Goal: Task Accomplishment & Management: Manage account settings

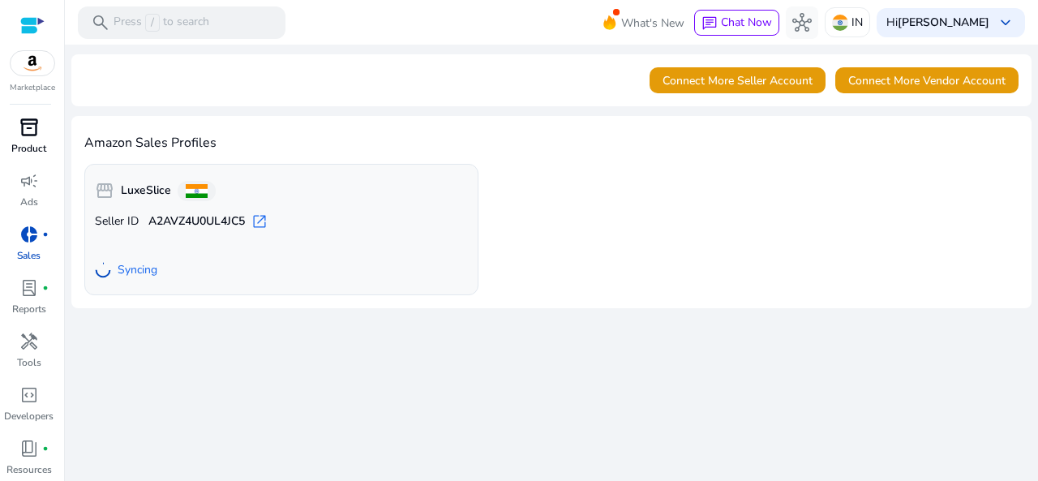
click at [23, 131] on span "inventory_2" at bounding box center [28, 127] width 19 height 19
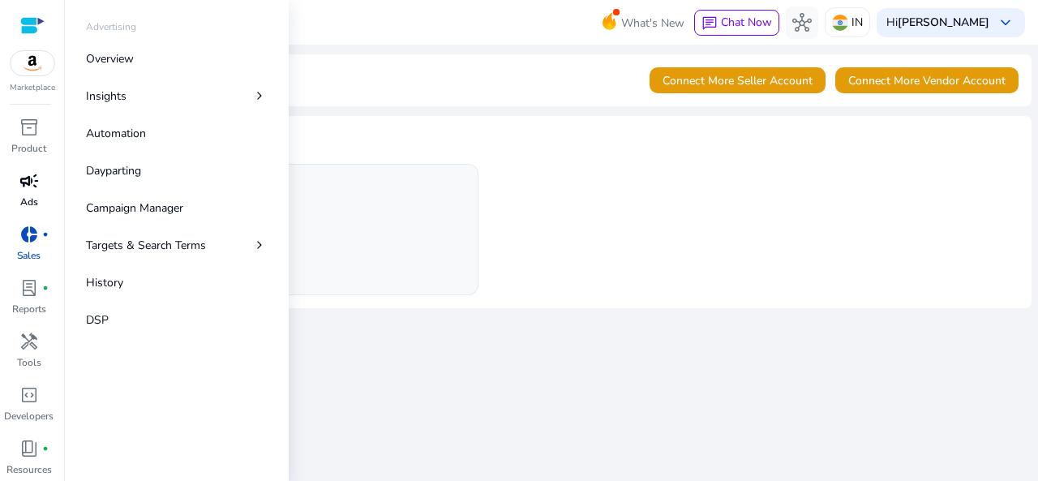
click at [38, 187] on span "campaign" at bounding box center [28, 180] width 19 height 19
click at [129, 199] on p "Campaign Manager" at bounding box center [134, 207] width 97 height 17
click at [114, 50] on p "Overview" at bounding box center [110, 58] width 48 height 17
click at [39, 181] on div "campaign" at bounding box center [28, 181] width 45 height 26
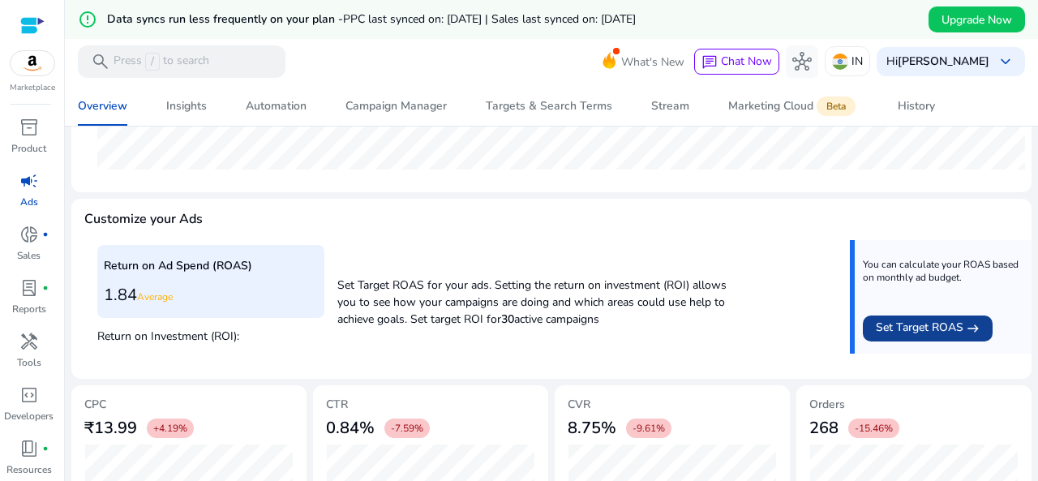
click at [925, 332] on span "Set Target ROAS" at bounding box center [920, 328] width 88 height 19
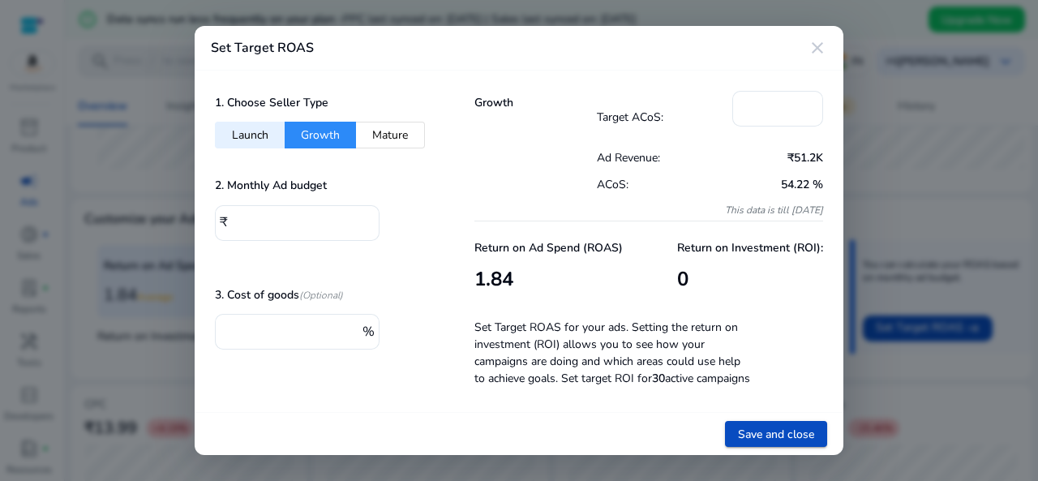
click at [313, 199] on div "2. Monthly Ad budget ₹ *" at bounding box center [324, 215] width 219 height 84
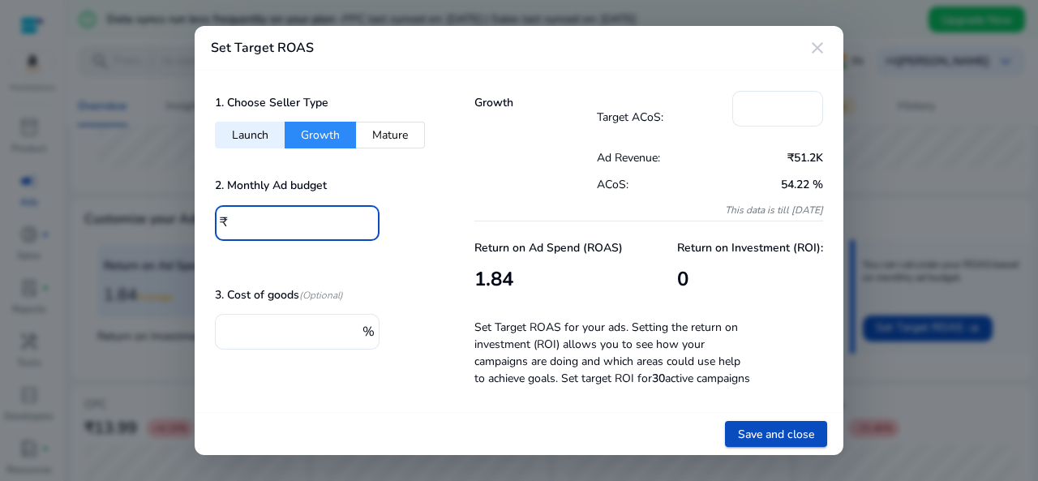
click at [300, 212] on input "*" at bounding box center [300, 221] width 134 height 18
click at [778, 98] on input "*" at bounding box center [777, 107] width 65 height 18
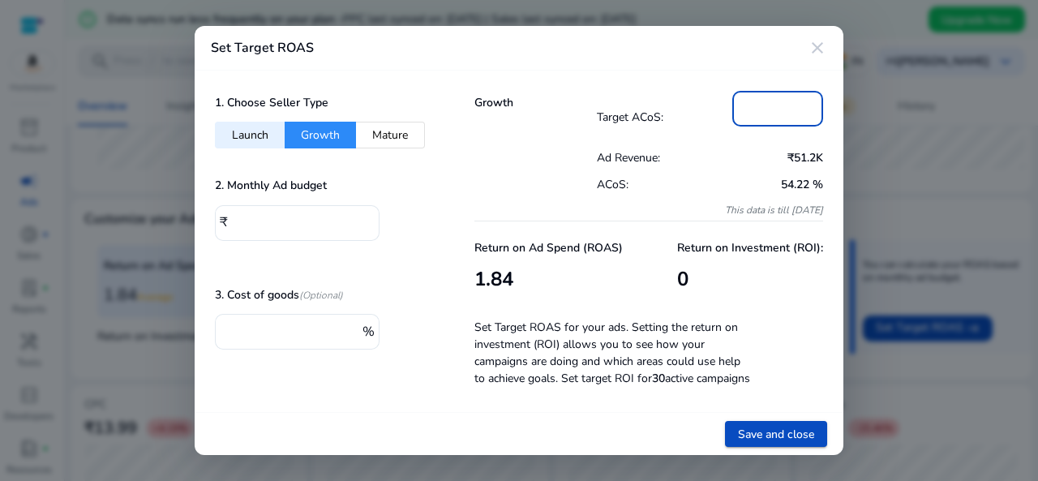
click at [778, 98] on input "*" at bounding box center [777, 107] width 65 height 18
click at [263, 328] on input "*" at bounding box center [293, 330] width 130 height 18
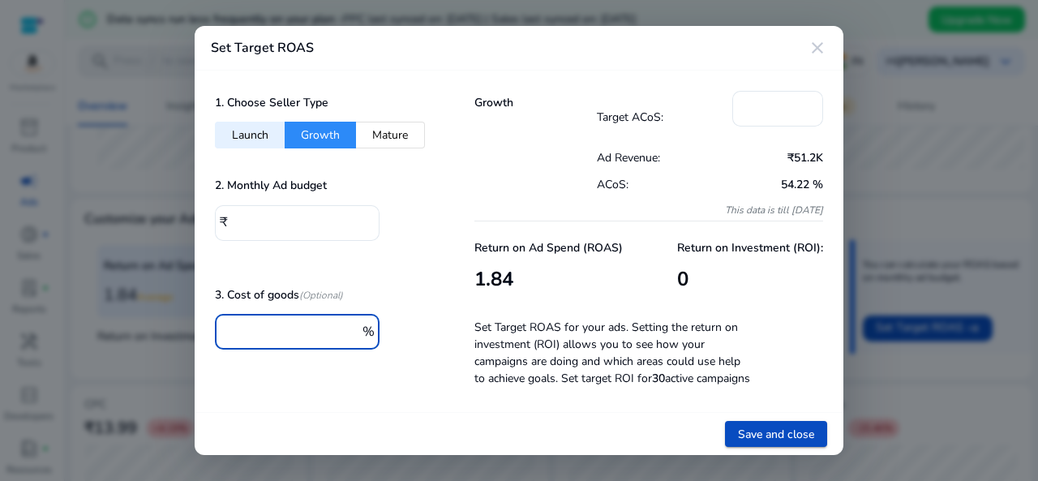
click at [263, 328] on input "*" at bounding box center [293, 330] width 130 height 18
click at [819, 38] on mat-icon "close" at bounding box center [816, 47] width 19 height 19
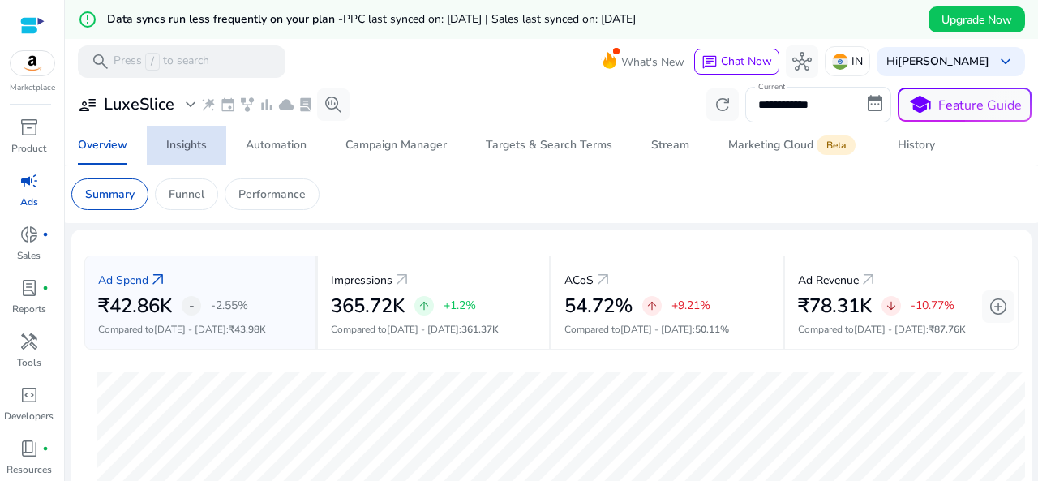
click at [170, 135] on span "Insights" at bounding box center [186, 145] width 41 height 39
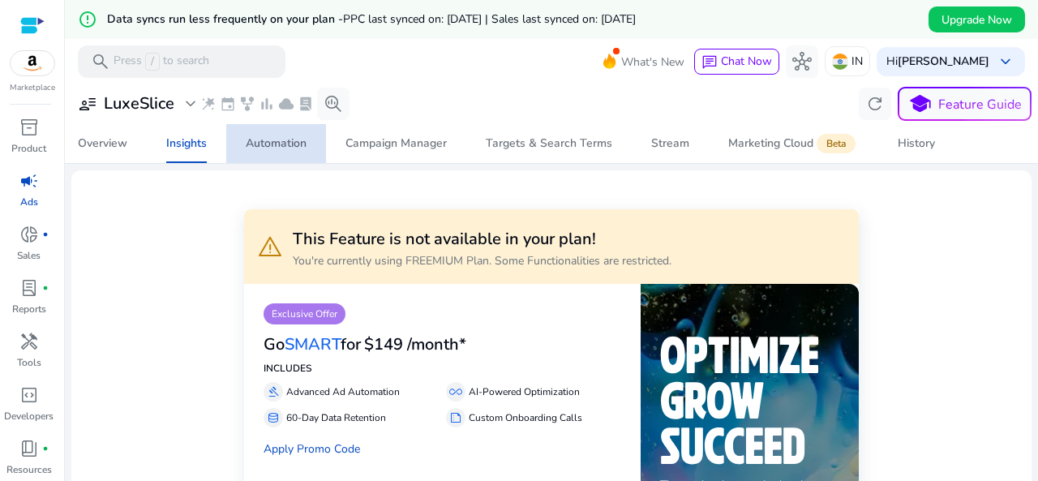
click at [290, 142] on div "Automation" at bounding box center [276, 143] width 61 height 11
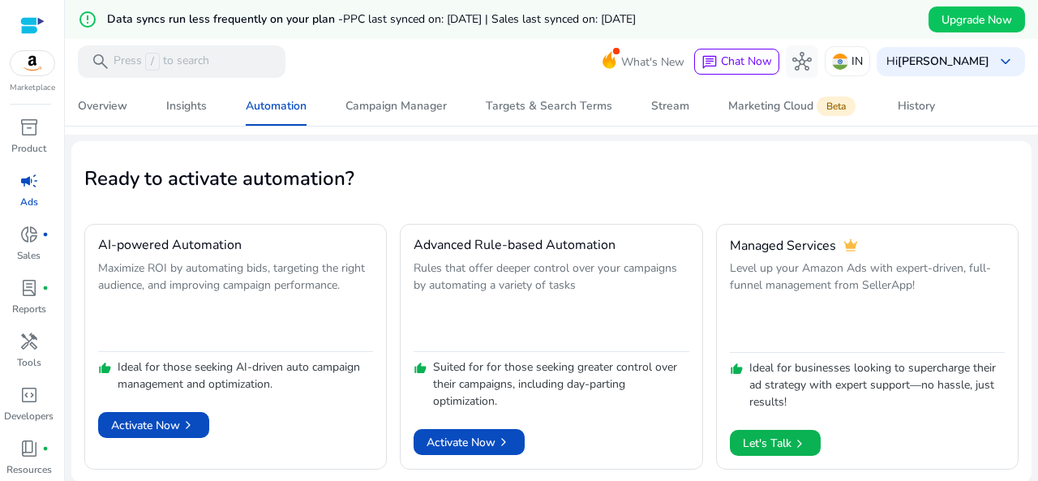
scroll to position [89, 0]
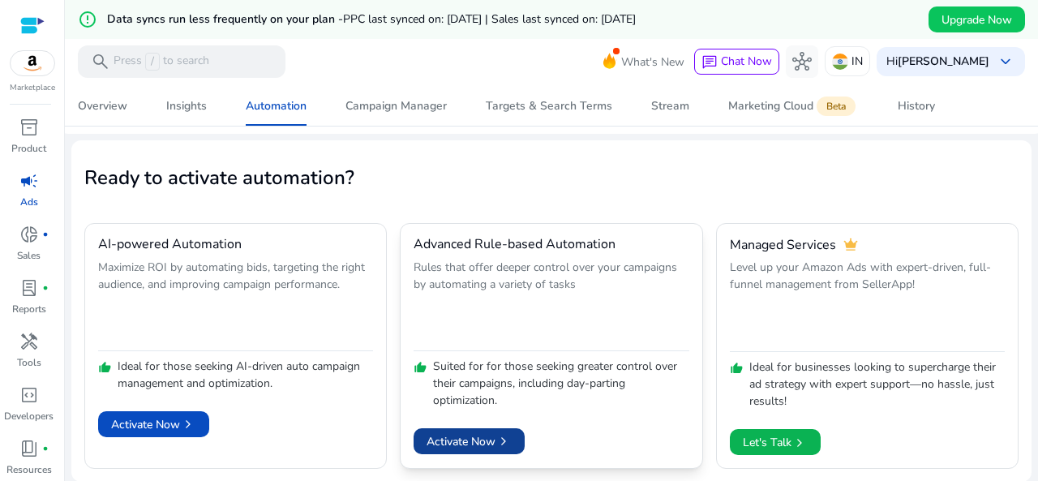
click at [483, 439] on span "Activate Now chevron_right" at bounding box center [468, 441] width 85 height 17
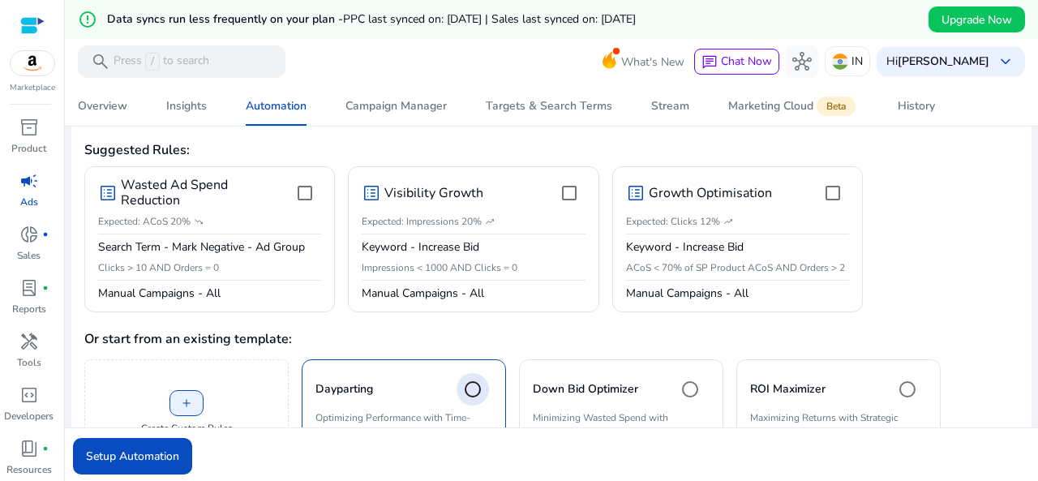
scroll to position [507, 0]
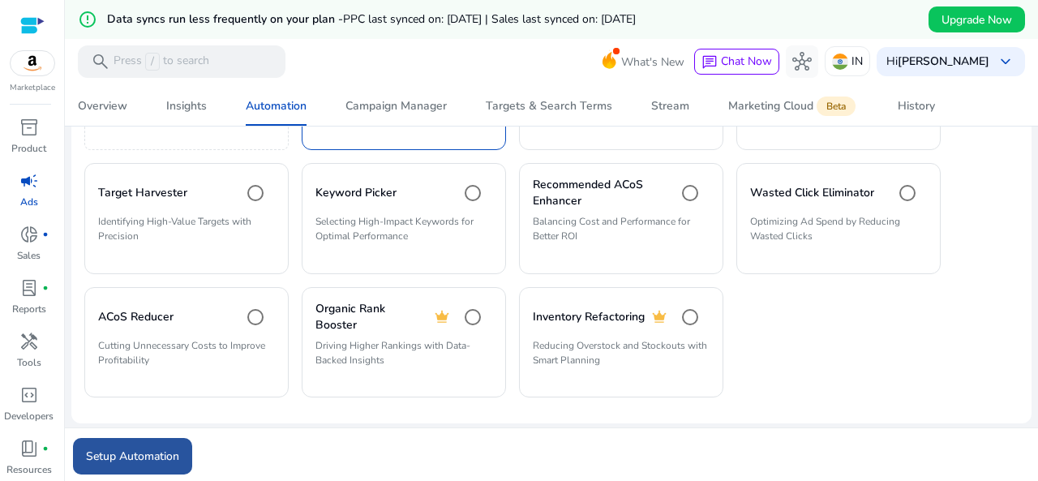
click at [169, 450] on span "Setup Automation" at bounding box center [132, 456] width 93 height 17
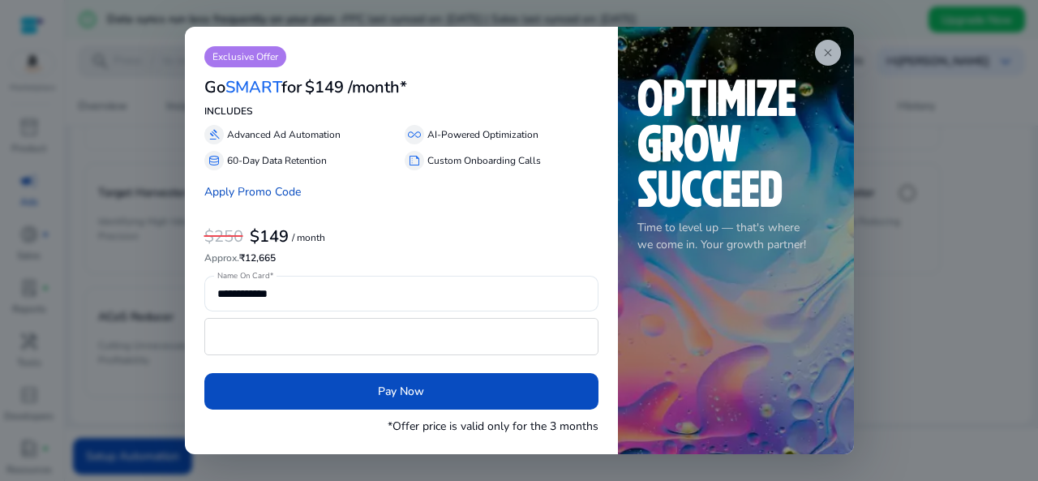
click at [821, 54] on span "close" at bounding box center [827, 52] width 13 height 13
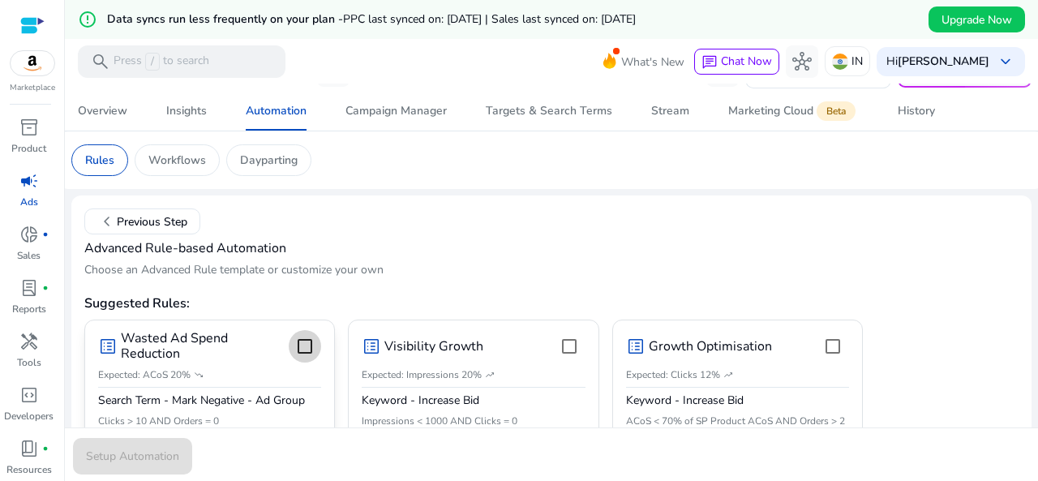
scroll to position [0, 0]
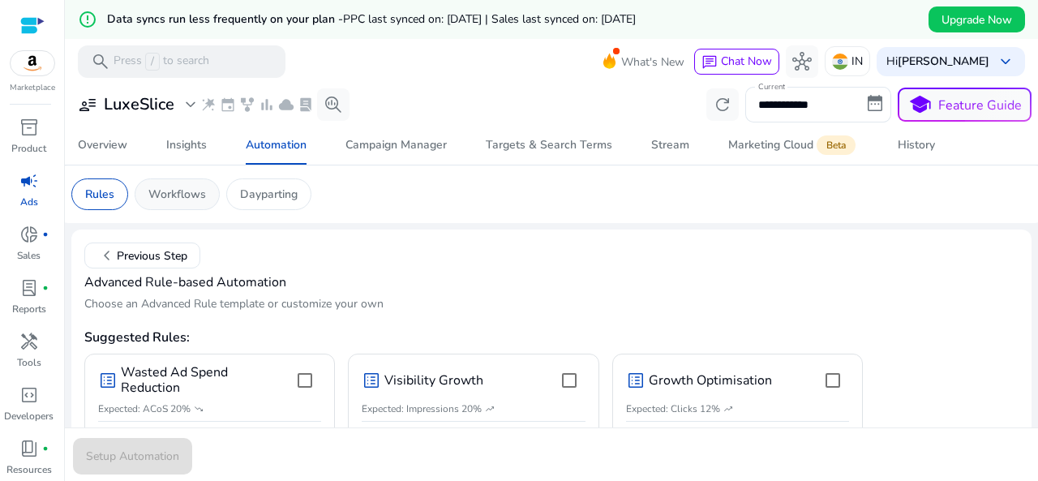
click at [182, 194] on p "Workflows" at bounding box center [177, 194] width 58 height 17
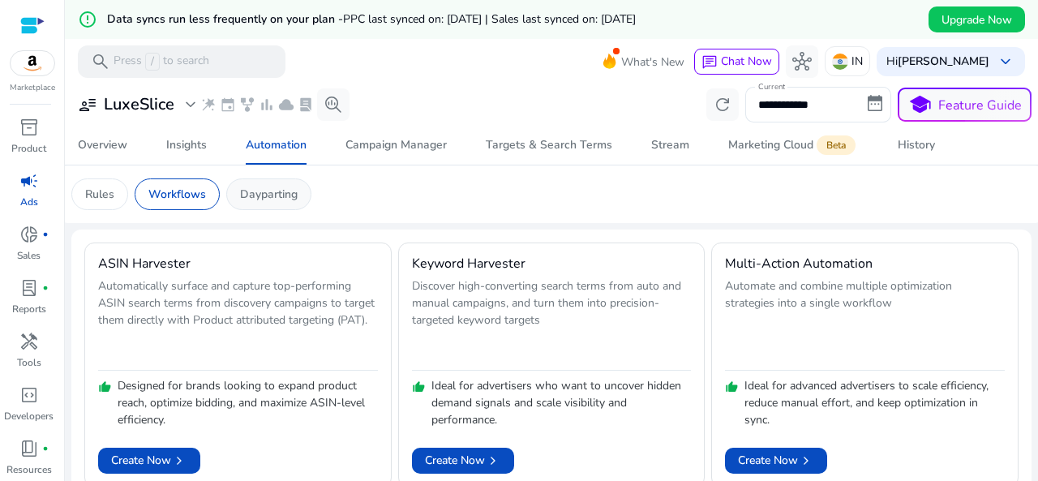
click at [238, 187] on div "Dayparting" at bounding box center [268, 194] width 85 height 32
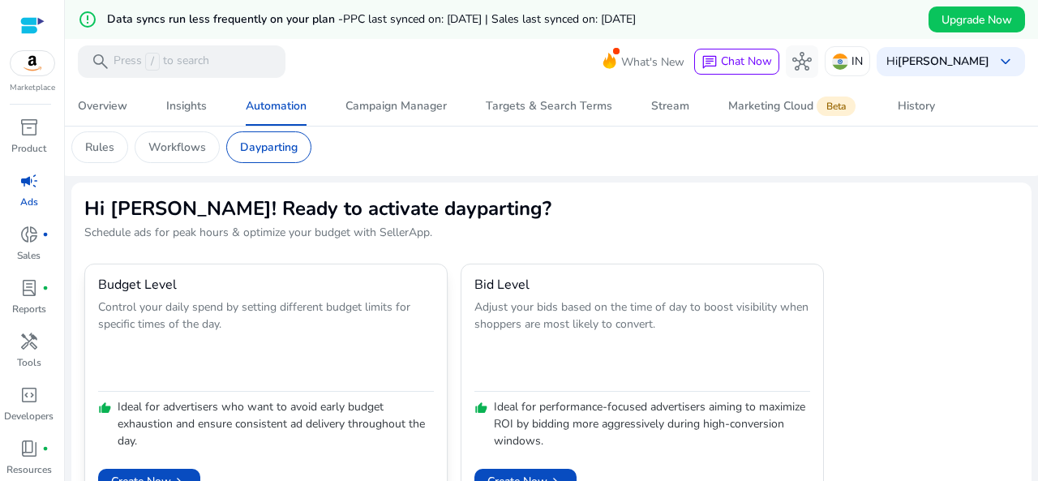
scroll to position [86, 0]
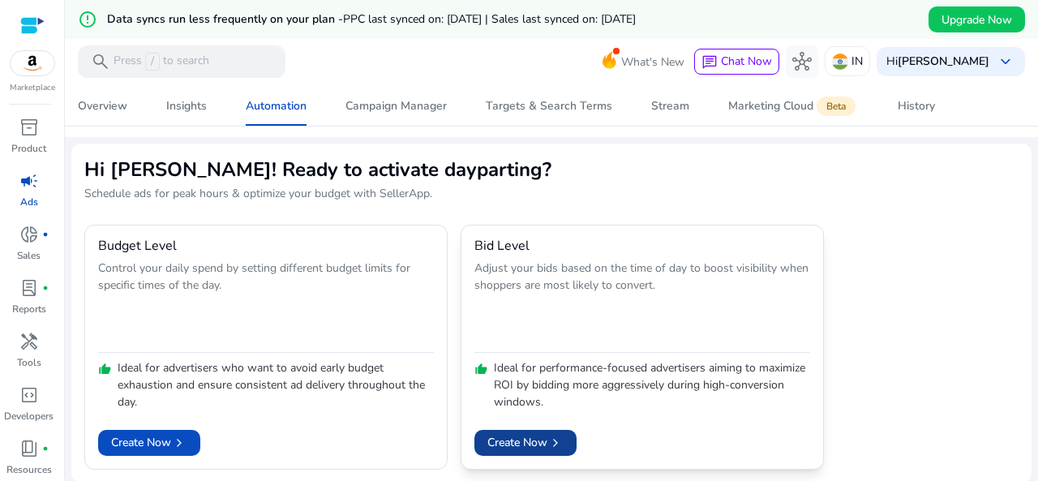
click at [540, 429] on span at bounding box center [525, 442] width 102 height 39
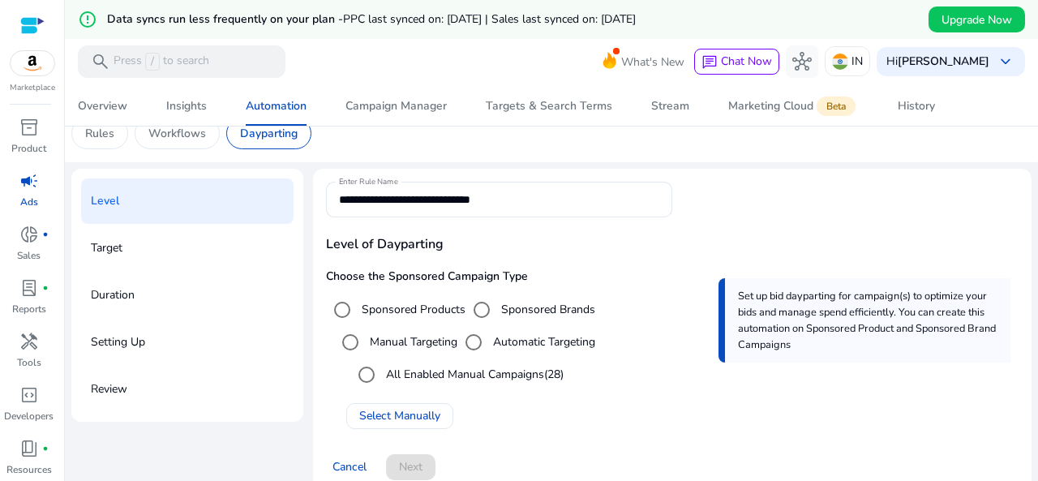
scroll to position [86, 0]
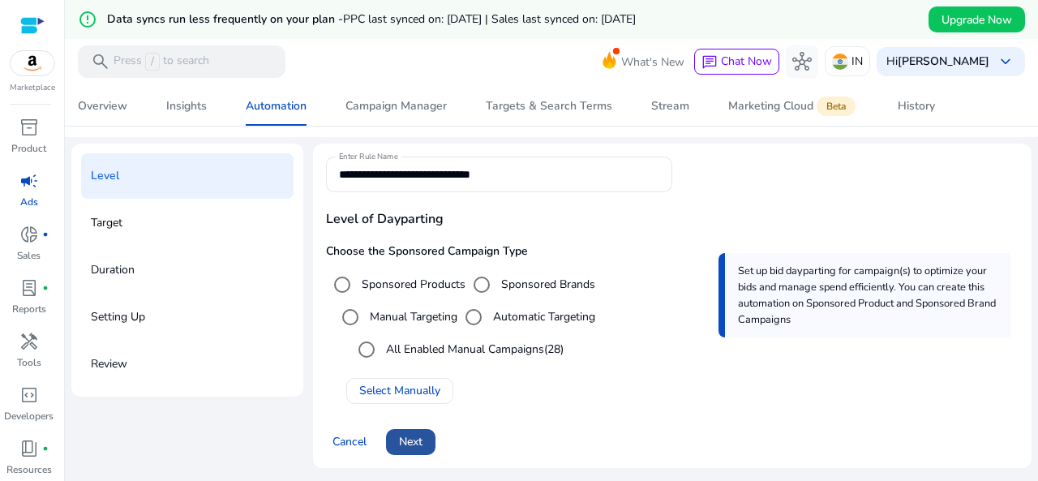
click at [412, 437] on span "Next" at bounding box center [411, 441] width 24 height 17
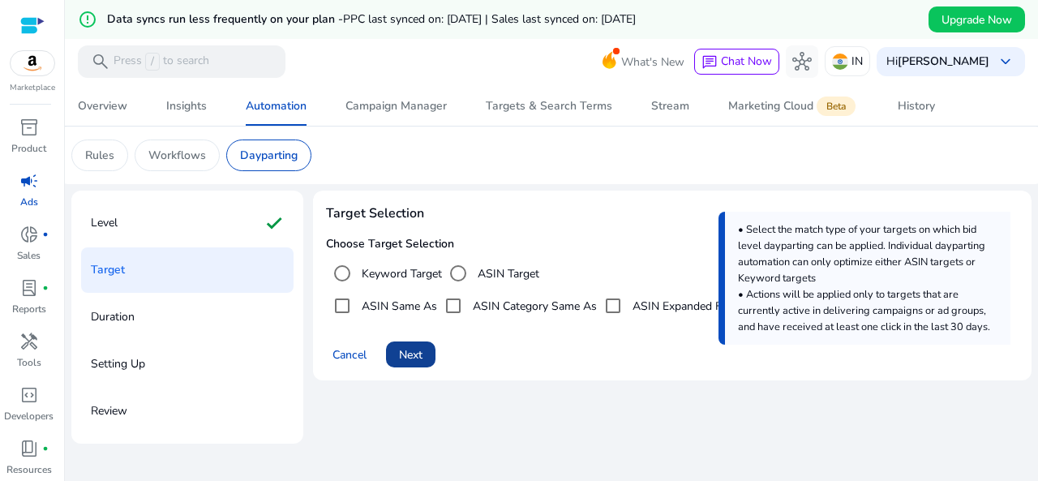
click at [409, 354] on span "Next" at bounding box center [411, 354] width 24 height 17
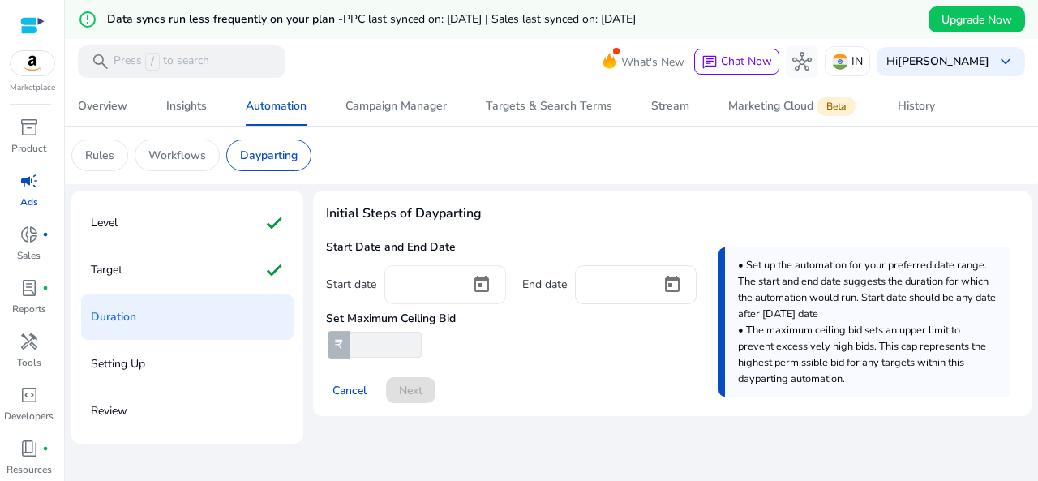
click at [405, 283] on input at bounding box center [427, 283] width 60 height 18
click at [473, 289] on span "Open calendar" at bounding box center [481, 284] width 39 height 39
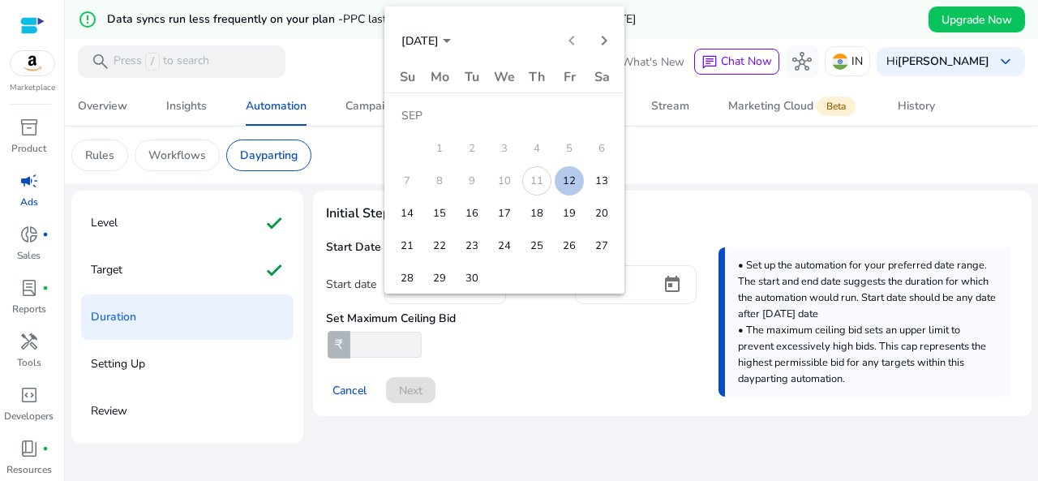
click at [564, 175] on span "12" at bounding box center [569, 180] width 29 height 29
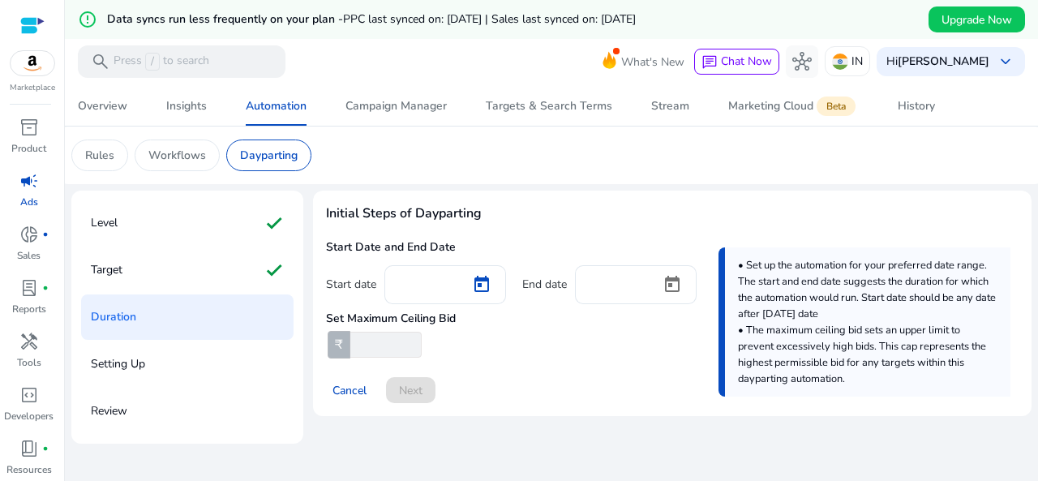
type input "*********"
click at [660, 276] on span "Open calendar" at bounding box center [672, 284] width 39 height 39
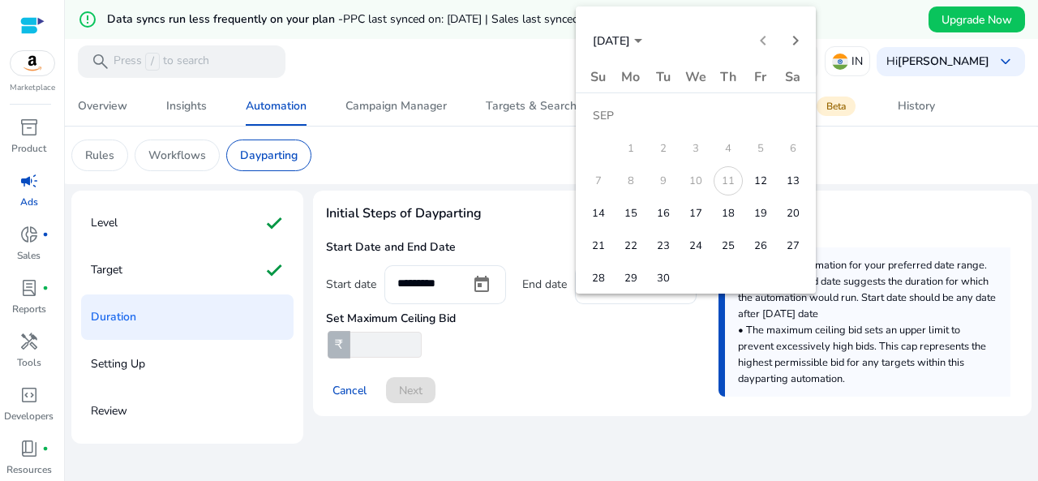
click at [664, 276] on span "30" at bounding box center [663, 277] width 29 height 29
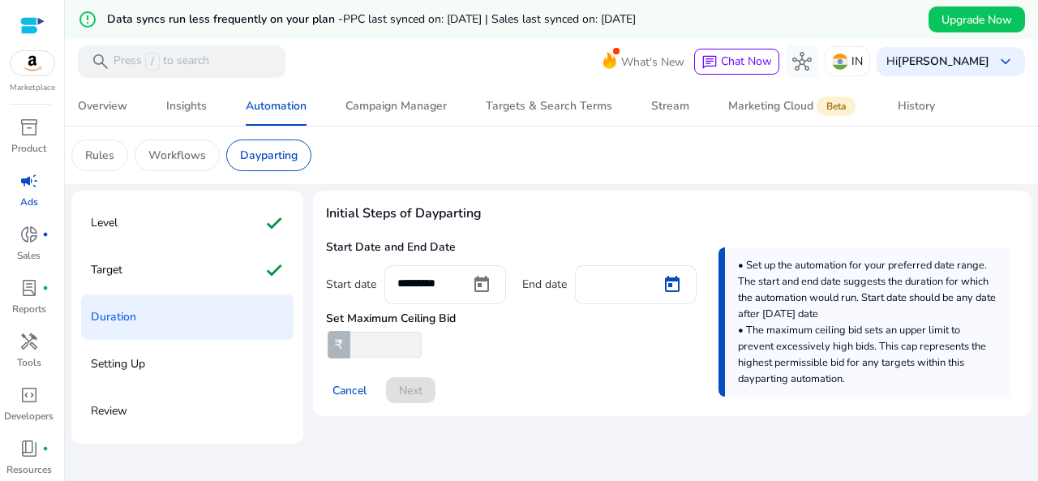
type input "*********"
click at [354, 345] on input "number" at bounding box center [384, 345] width 75 height 26
type input "*"
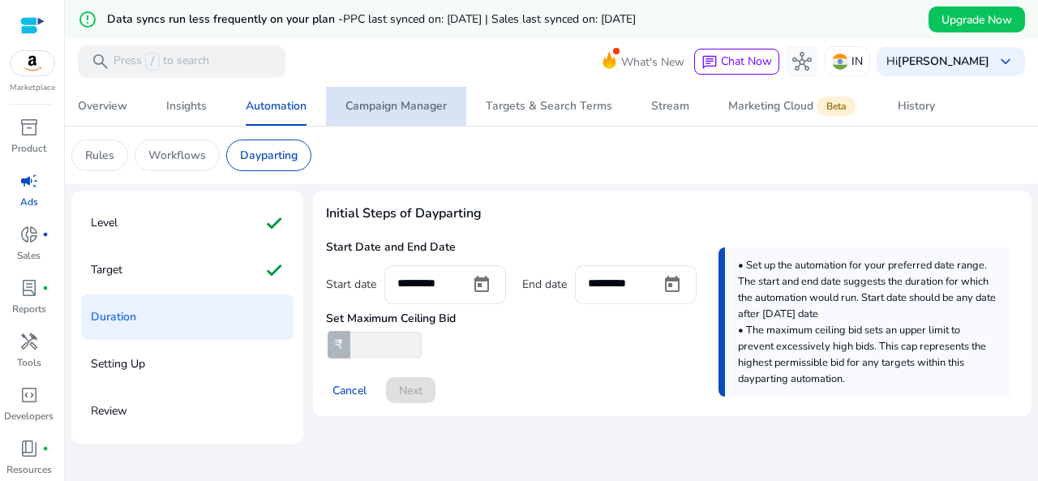
click at [383, 101] on div "Campaign Manager" at bounding box center [395, 106] width 101 height 11
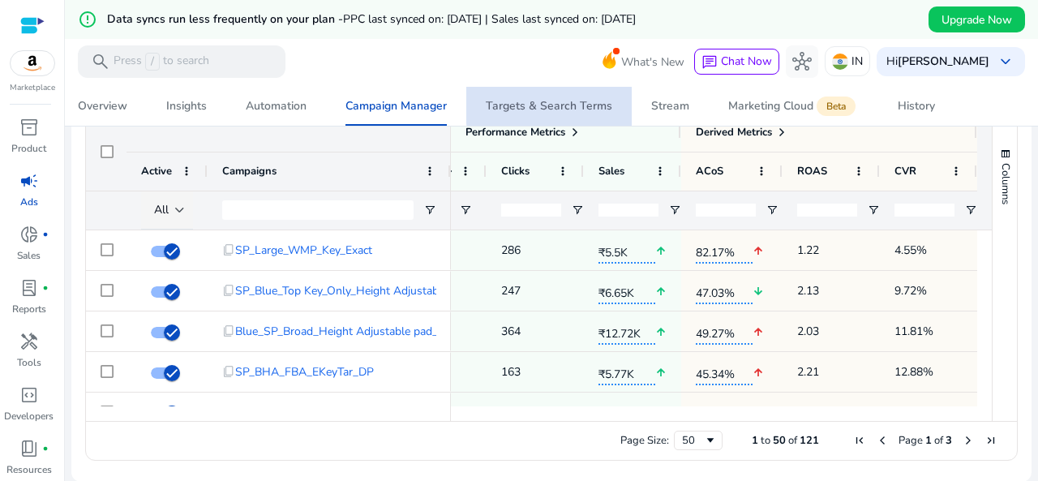
click at [558, 101] on div "Targets & Search Terms" at bounding box center [549, 106] width 126 height 11
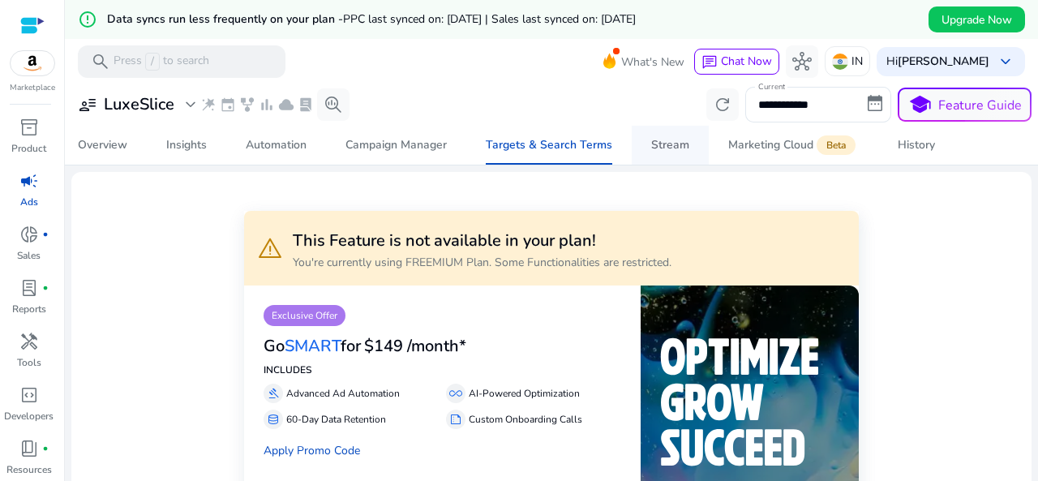
click at [662, 146] on div "Stream" at bounding box center [670, 144] width 38 height 11
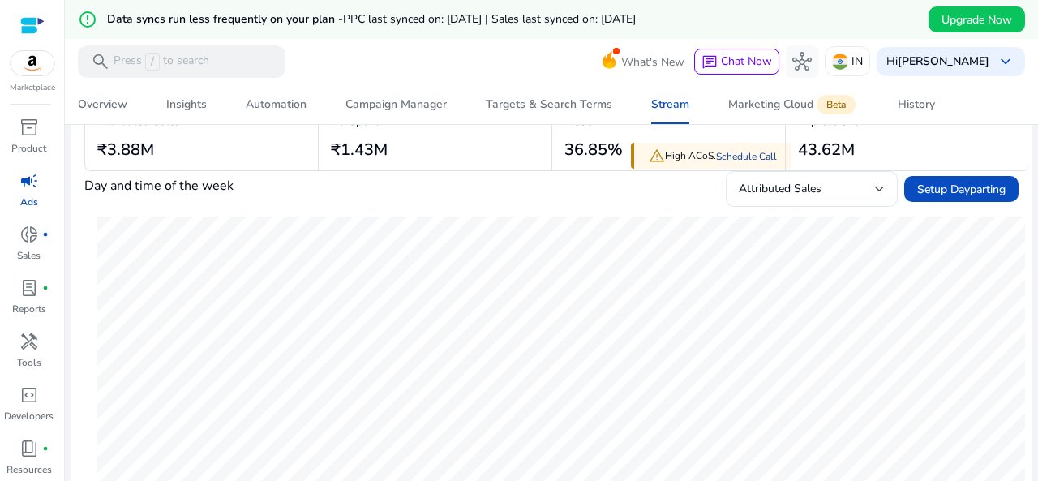
click at [748, 159] on link "Schedule Call" at bounding box center [746, 156] width 61 height 13
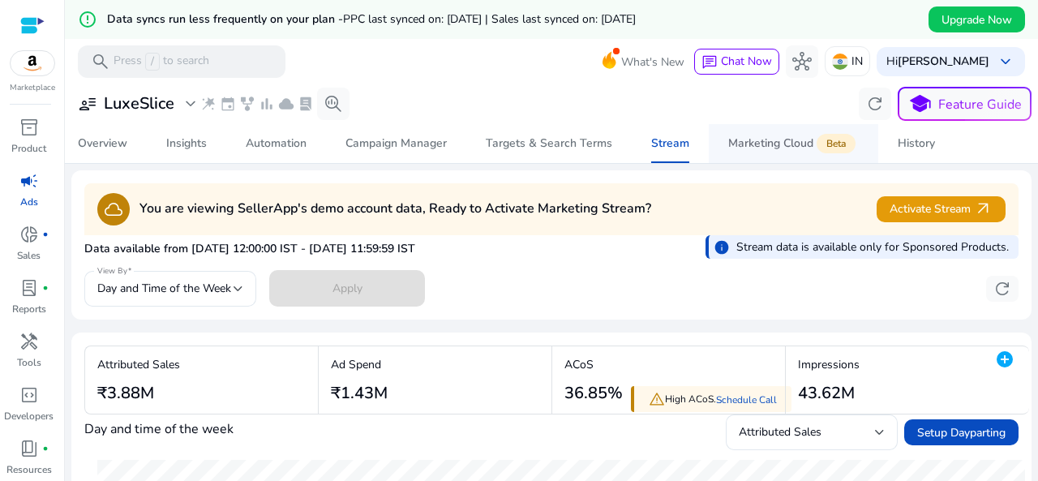
click at [756, 147] on div "Marketing Cloud Beta" at bounding box center [793, 143] width 131 height 13
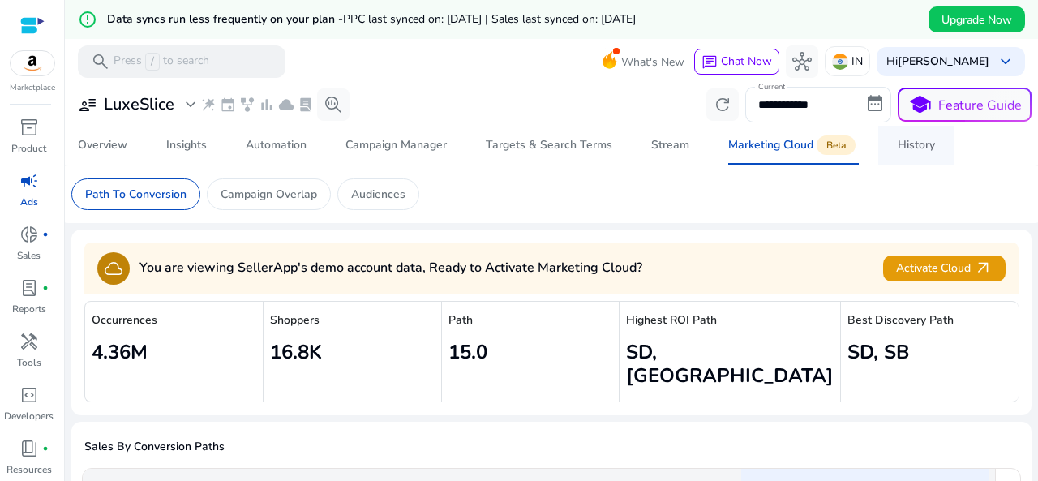
click at [923, 150] on div "History" at bounding box center [915, 144] width 37 height 11
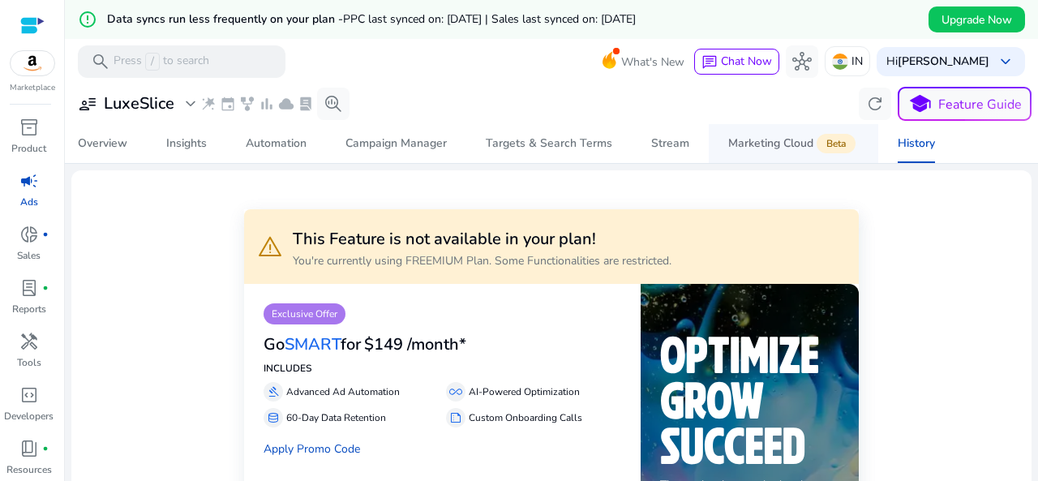
click at [781, 142] on div "Marketing Cloud Beta" at bounding box center [793, 143] width 131 height 13
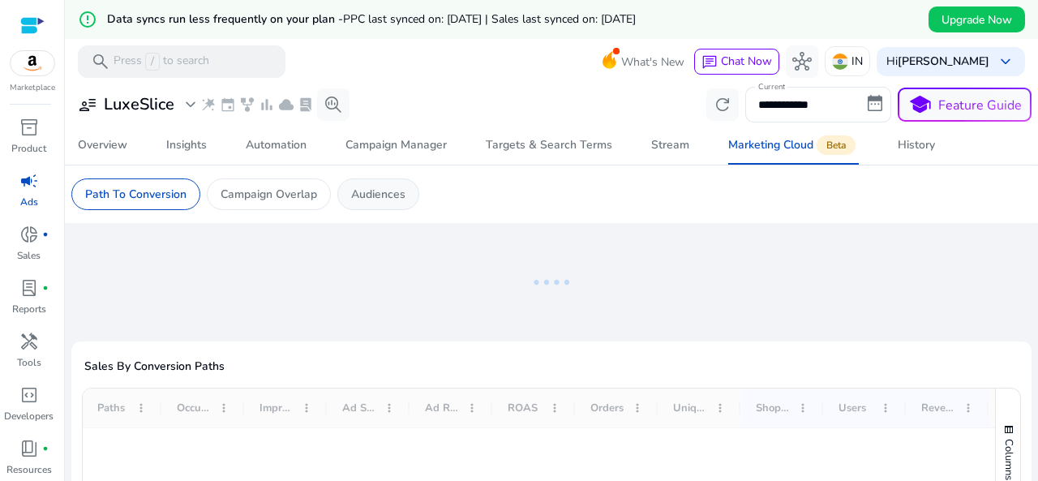
click at [370, 191] on p "Audiences" at bounding box center [378, 194] width 54 height 17
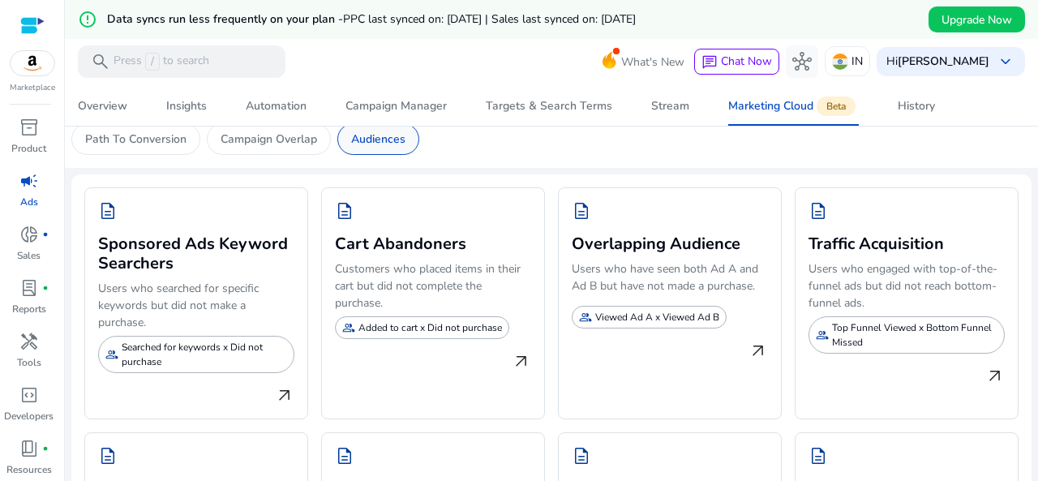
scroll to position [81, 0]
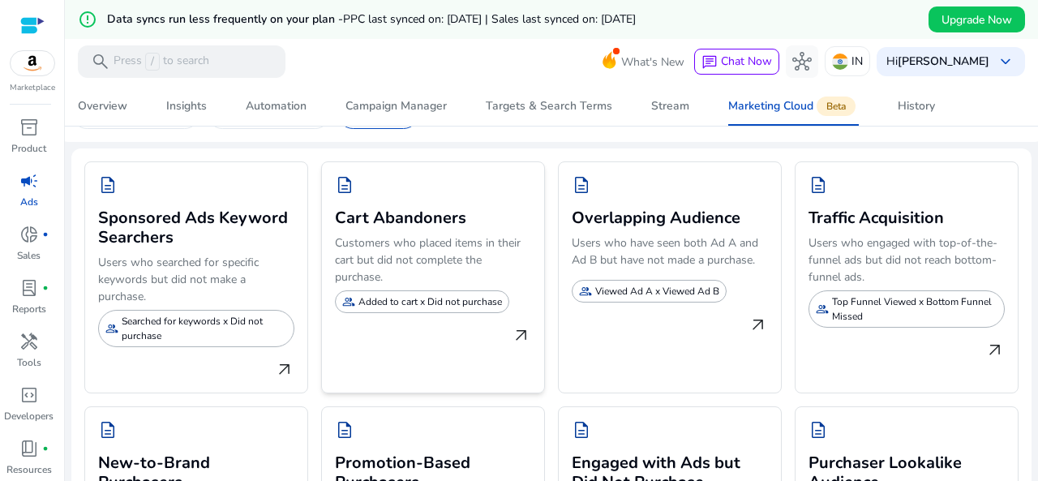
click at [443, 298] on p "Added to cart x Did not purchase" at bounding box center [429, 301] width 143 height 15
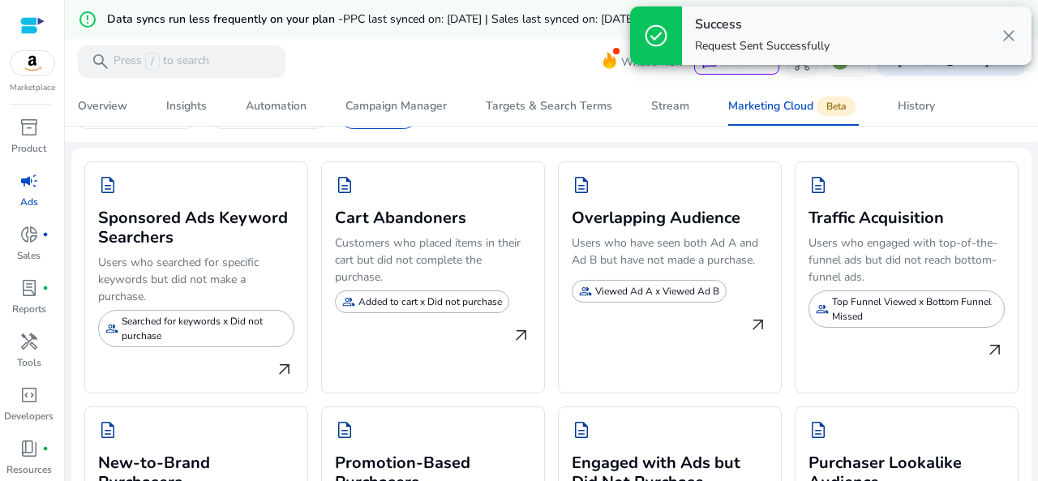
click at [1005, 32] on span "close" at bounding box center [1008, 35] width 19 height 19
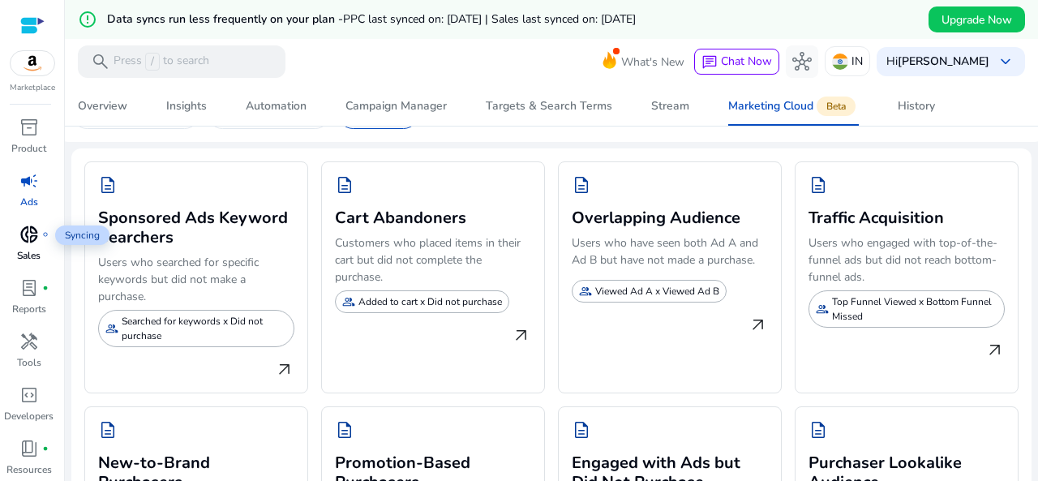
click at [22, 242] on span "donut_small" at bounding box center [28, 234] width 19 height 19
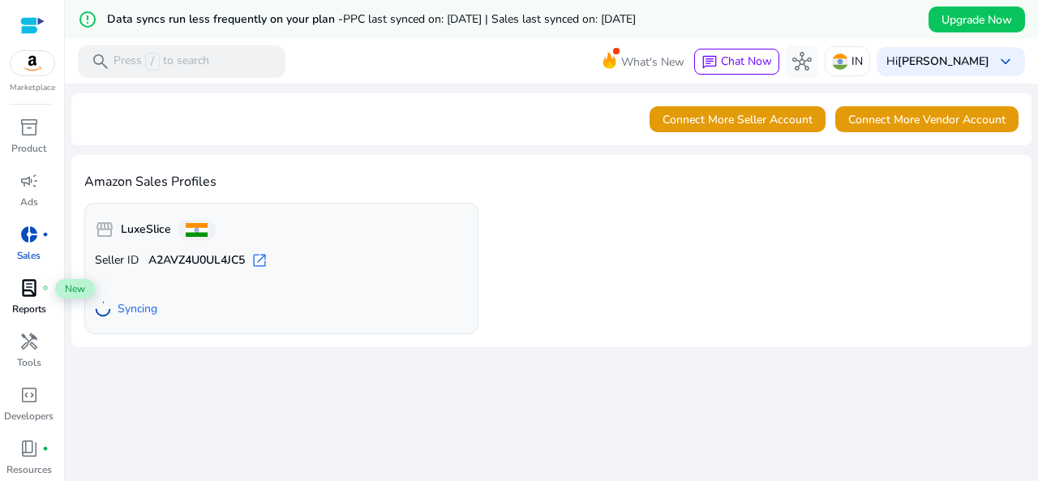
click at [26, 288] on span "lab_profile" at bounding box center [28, 287] width 19 height 19
click at [33, 288] on span "lab_profile" at bounding box center [28, 287] width 19 height 19
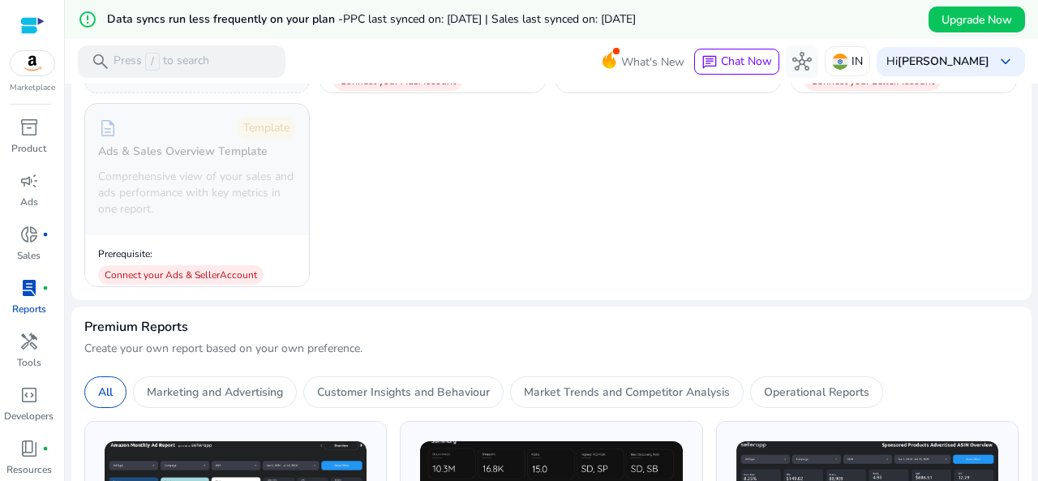
scroll to position [324, 0]
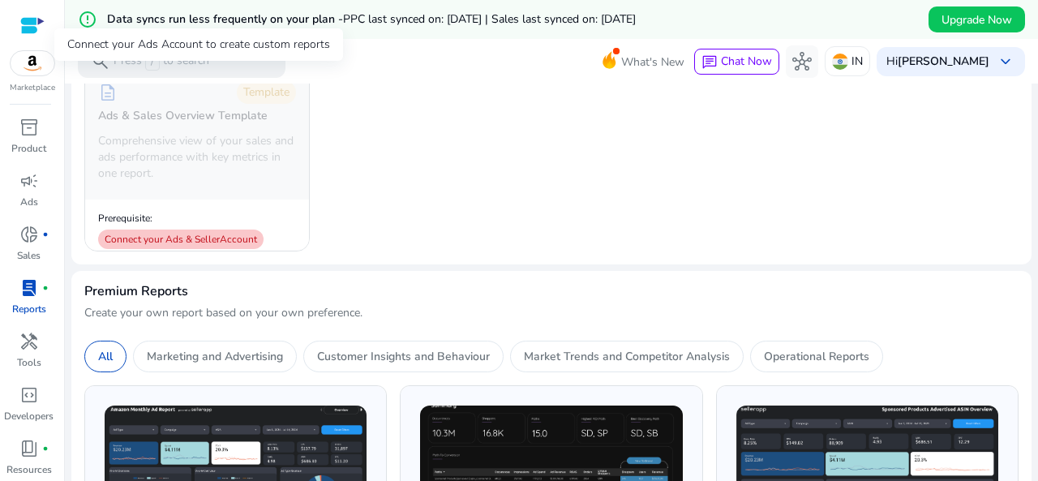
click at [244, 239] on div "Connect your Ads & Seller Account" at bounding box center [180, 238] width 165 height 19
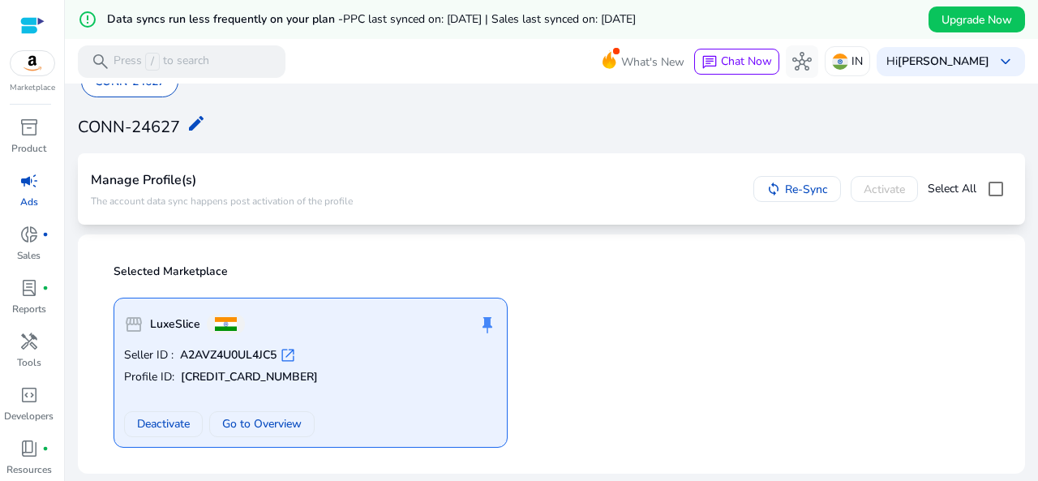
scroll to position [39, 0]
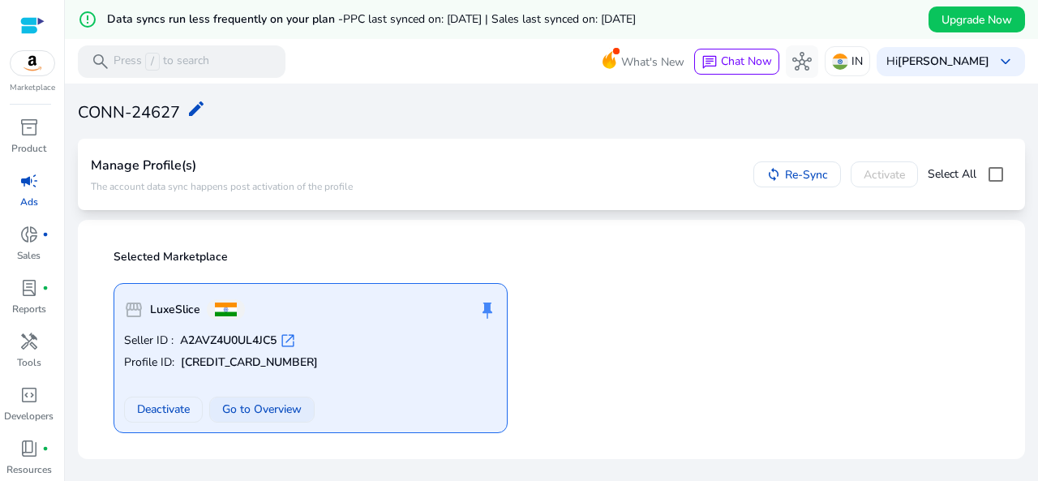
click at [264, 409] on span "Go to Overview" at bounding box center [261, 408] width 79 height 17
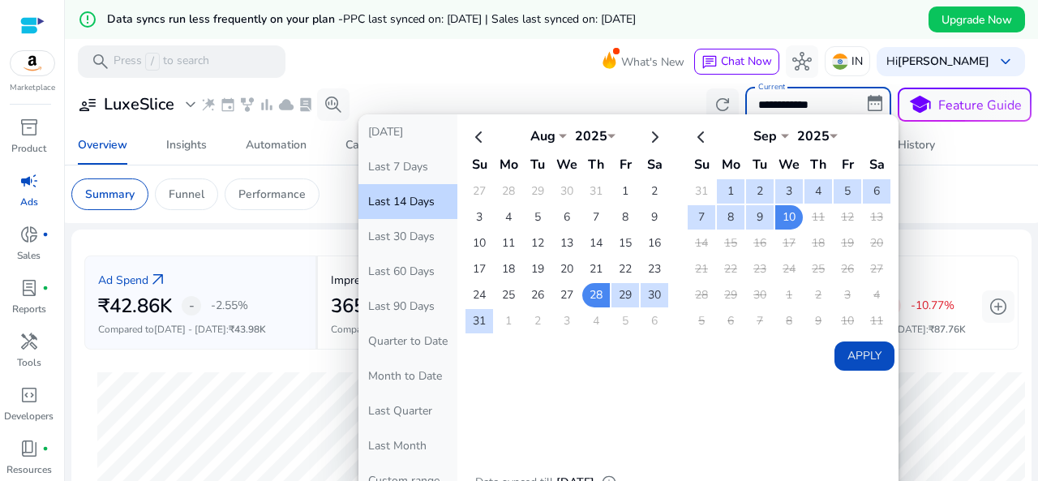
select select "*"
click at [412, 165] on button "Last 7 Days" at bounding box center [407, 166] width 99 height 35
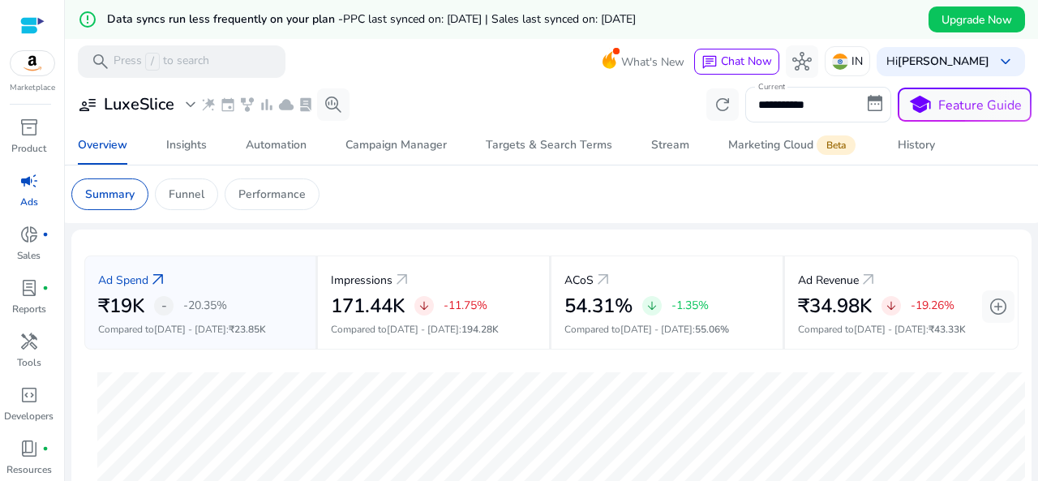
scroll to position [81, 0]
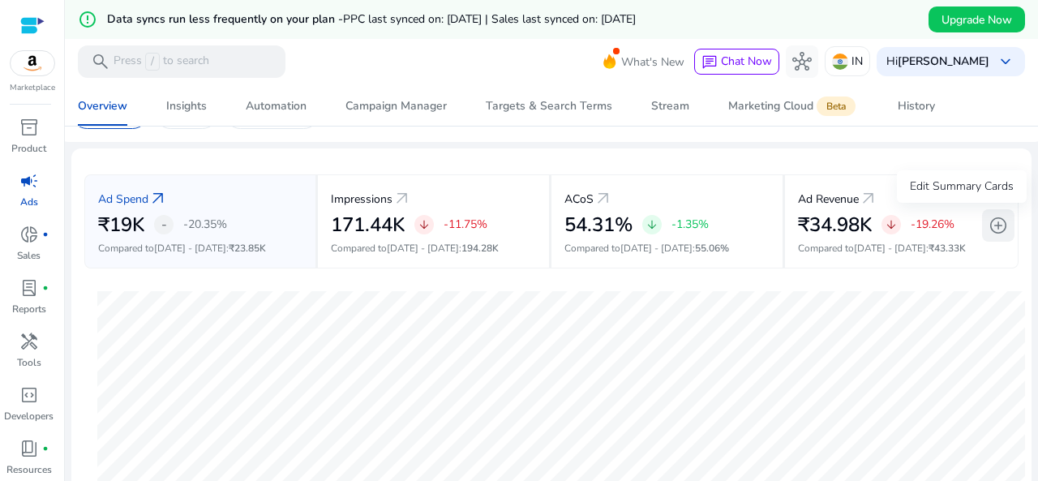
click at [988, 224] on span "add_circle" at bounding box center [997, 225] width 19 height 19
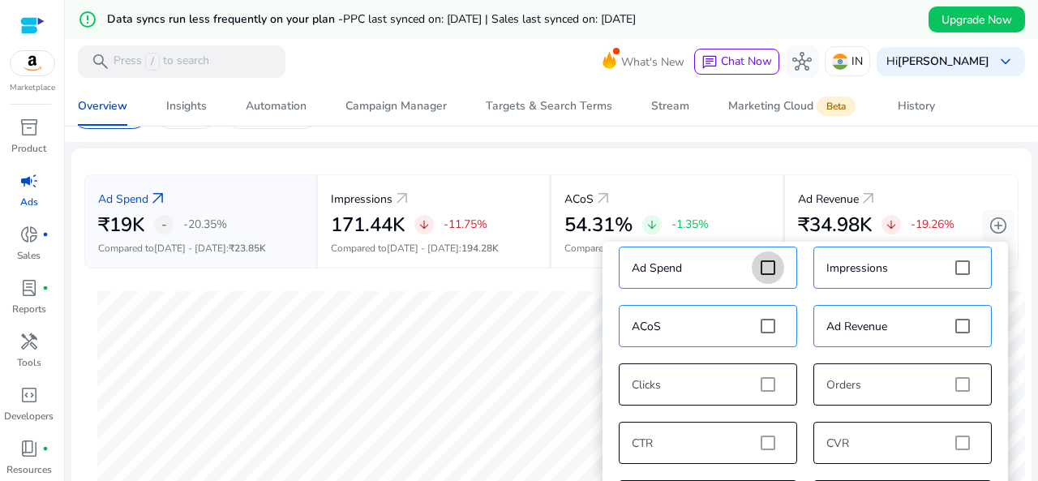
scroll to position [15, 0]
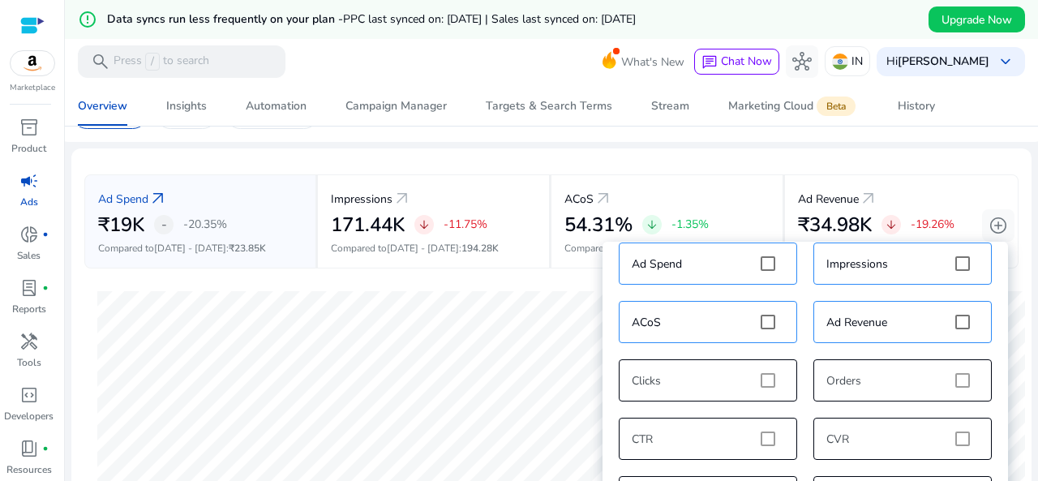
click at [344, 273] on div "Ad Spend arrow_outward ₹19K - -20.35% Compared to Aug 28 - Sep 3 : ₹23.85K Impr…" at bounding box center [551, 221] width 934 height 120
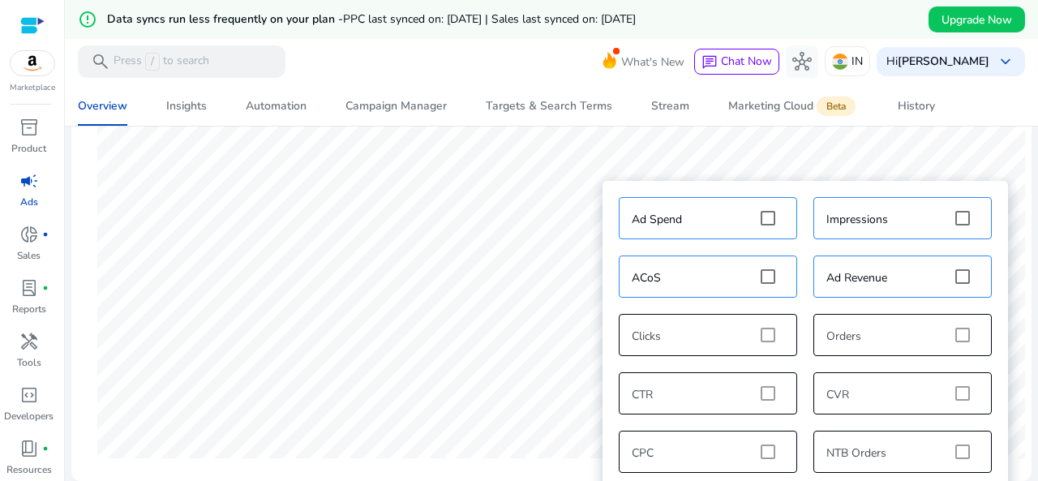
scroll to position [567, 0]
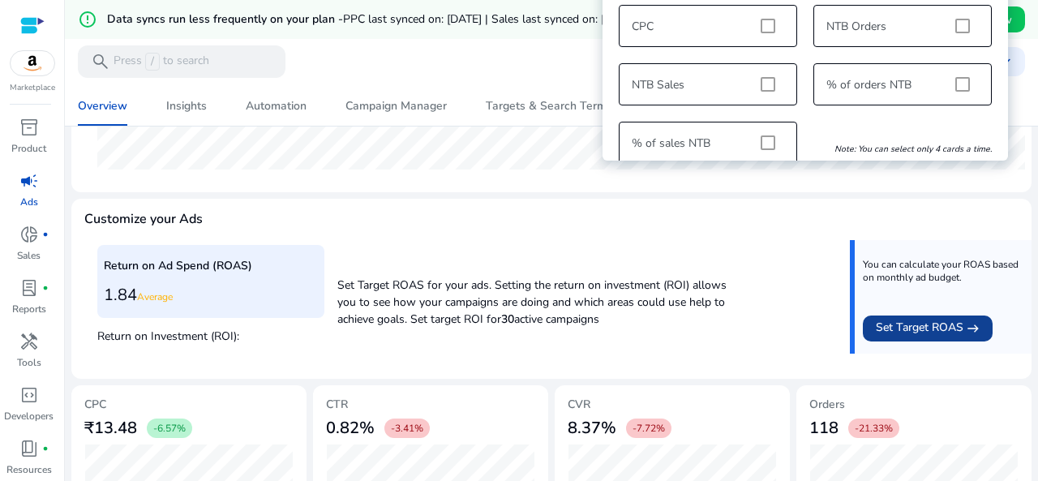
click at [937, 328] on span "Set Target ROAS" at bounding box center [920, 328] width 88 height 19
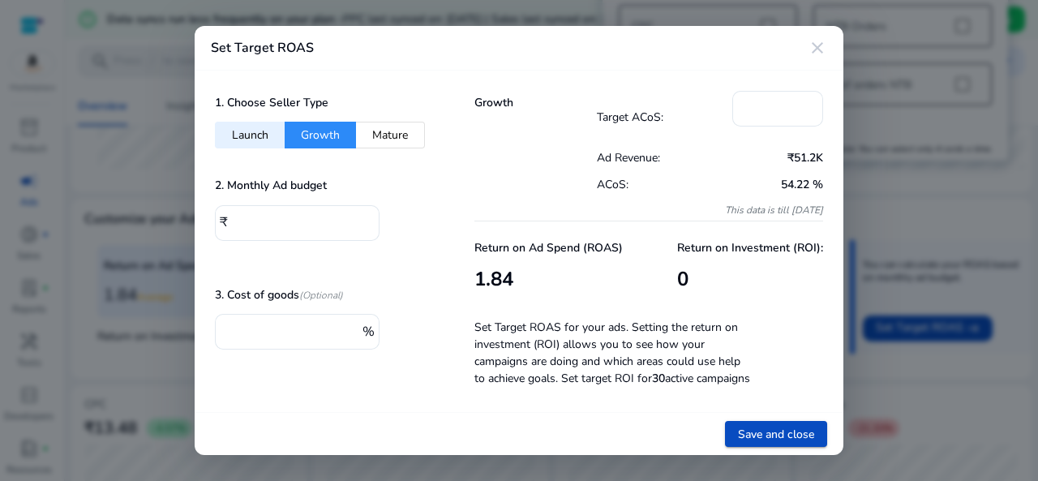
click at [684, 275] on h3 "0" at bounding box center [750, 280] width 146 height 24
click at [762, 101] on input "*" at bounding box center [777, 107] width 65 height 18
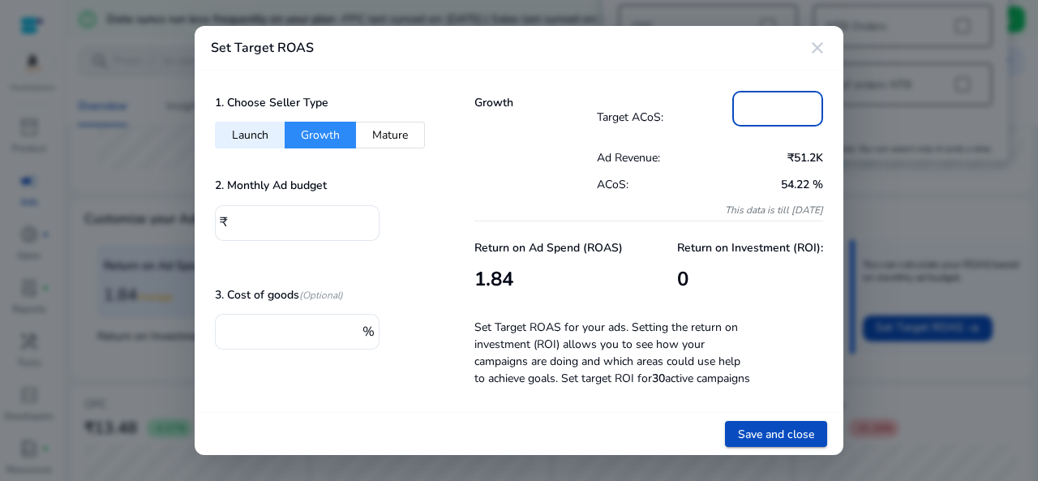
click at [762, 101] on input "*" at bounding box center [777, 107] width 65 height 18
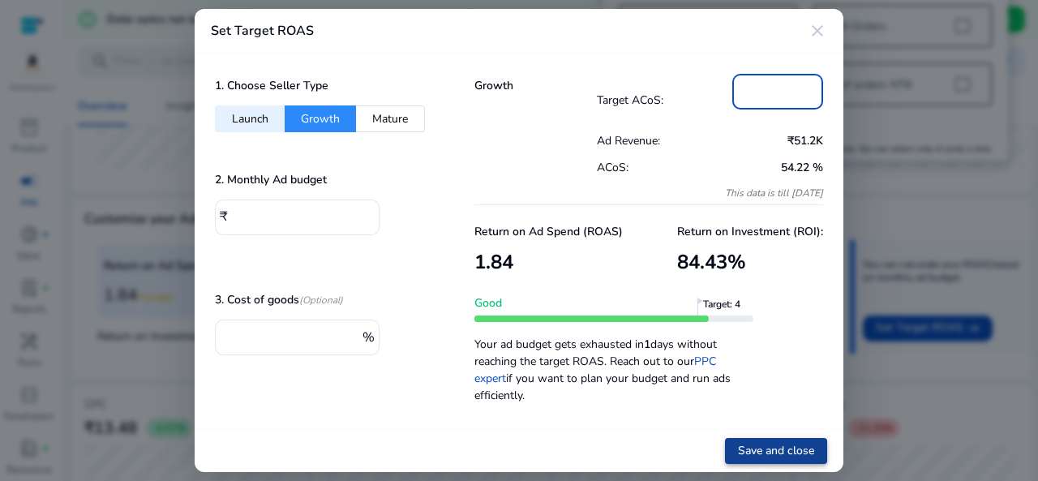
click at [785, 442] on span "Save and close" at bounding box center [776, 450] width 76 height 17
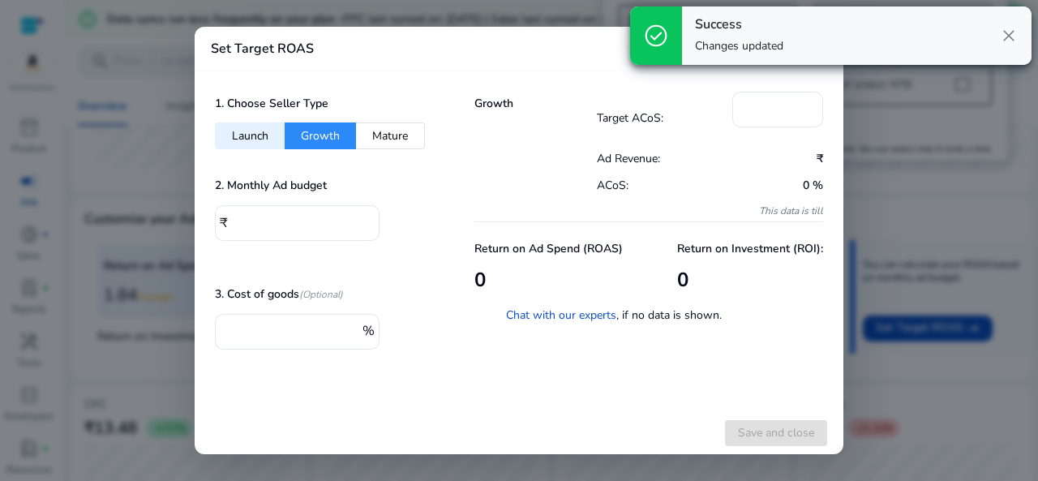
type input "*"
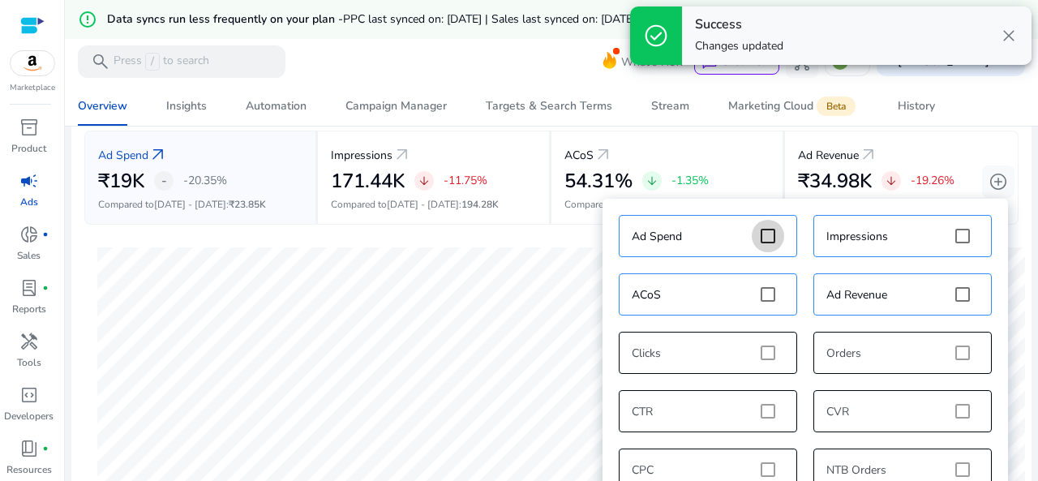
scroll to position [124, 0]
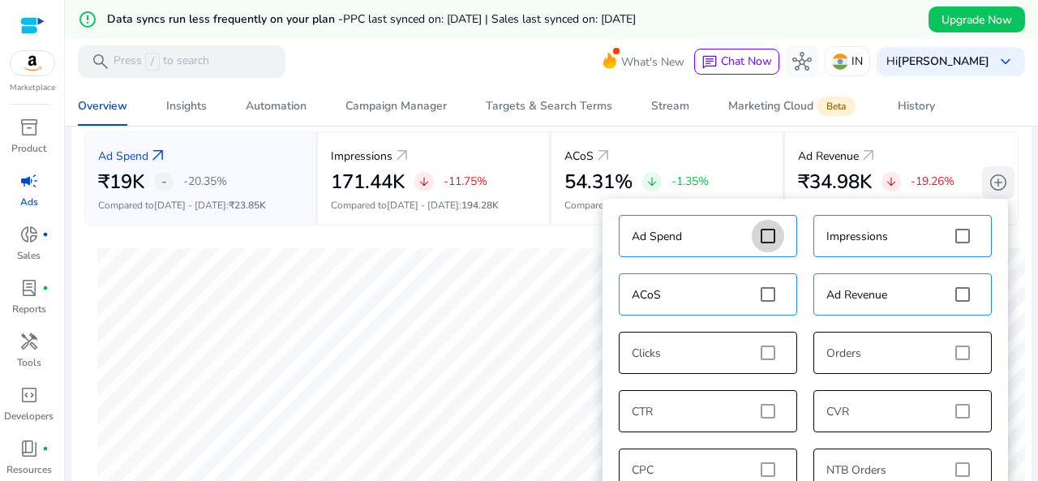
click at [991, 182] on span "add_circle" at bounding box center [997, 182] width 19 height 19
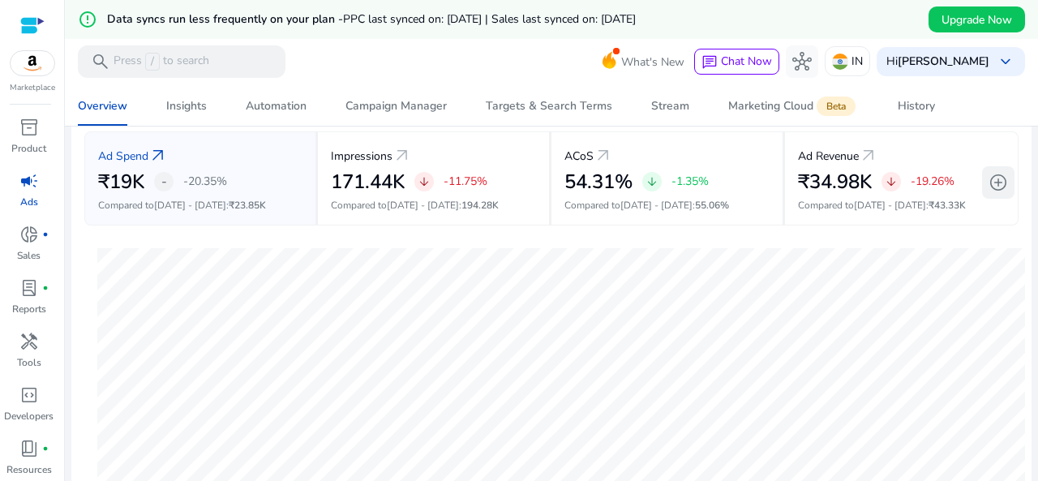
click at [991, 182] on span "add_circle" at bounding box center [997, 182] width 19 height 19
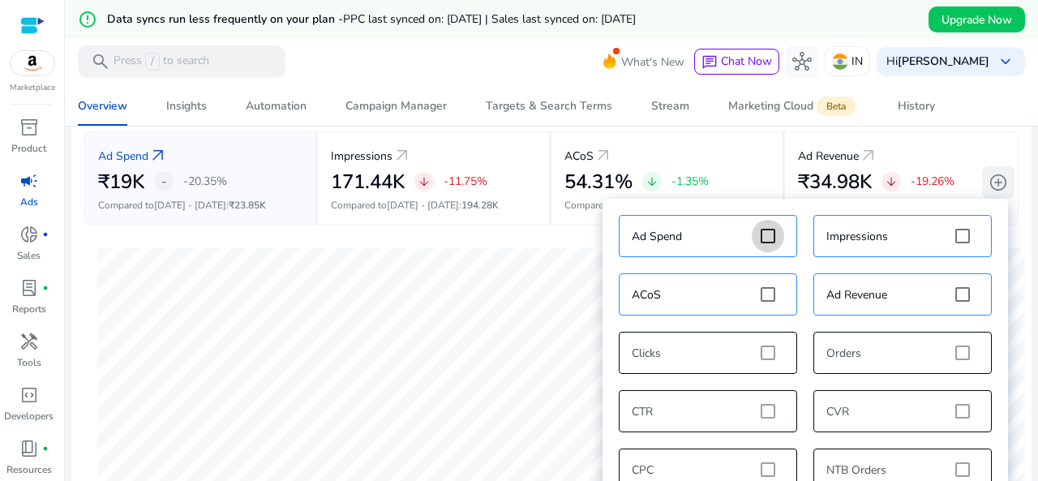
click at [991, 182] on span "add_circle" at bounding box center [997, 182] width 19 height 19
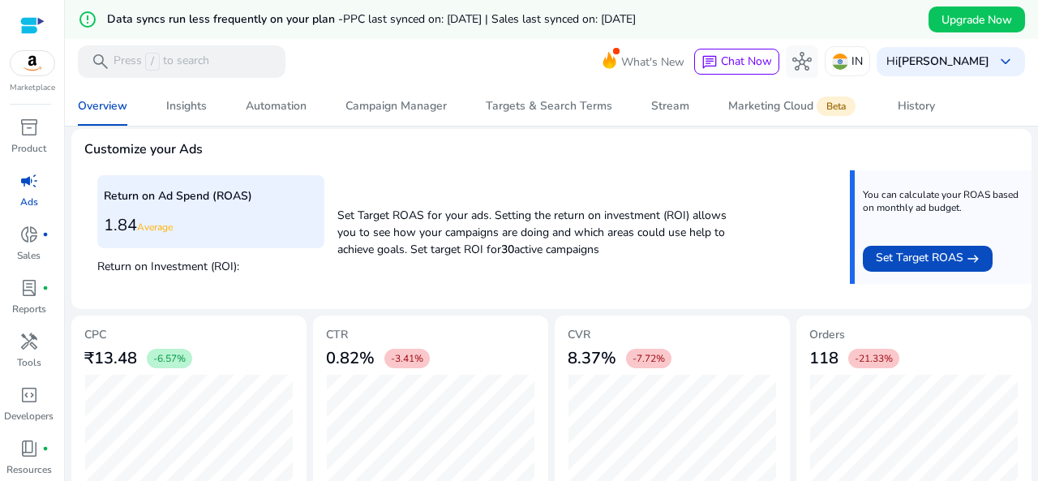
scroll to position [692, 0]
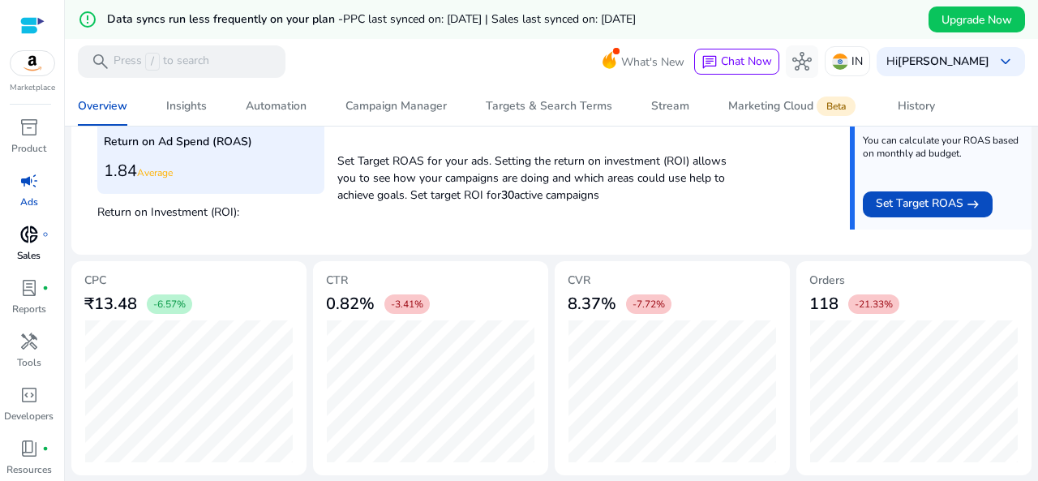
click at [25, 242] on span "donut_small" at bounding box center [28, 234] width 19 height 19
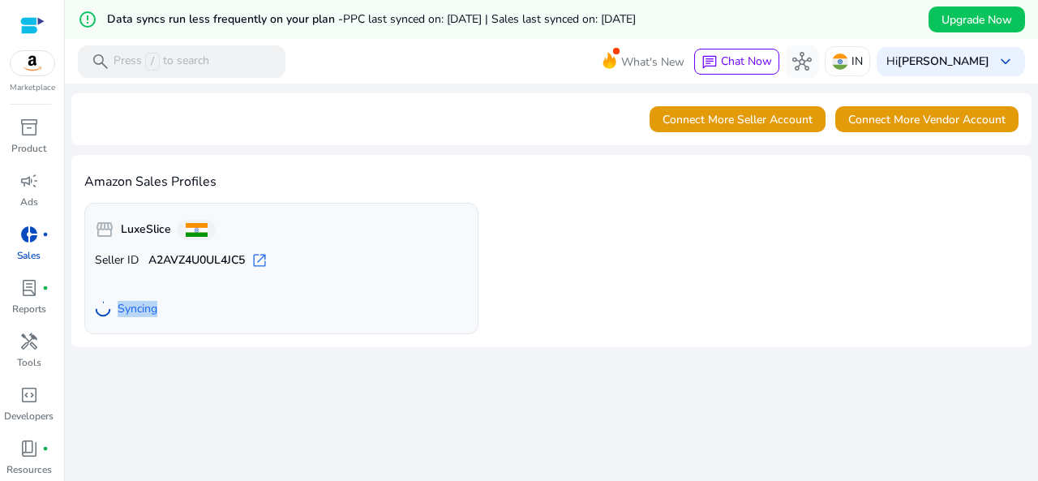
click at [133, 311] on span "Syncing" at bounding box center [138, 309] width 40 height 16
click at [520, 293] on div "storefront LuxeSlice Seller ID A2AVZ4U0UL4JC5 open_in_new Syncing" at bounding box center [551, 268] width 934 height 131
click at [37, 296] on span "lab_profile" at bounding box center [28, 287] width 19 height 19
